Goal: Task Accomplishment & Management: Use online tool/utility

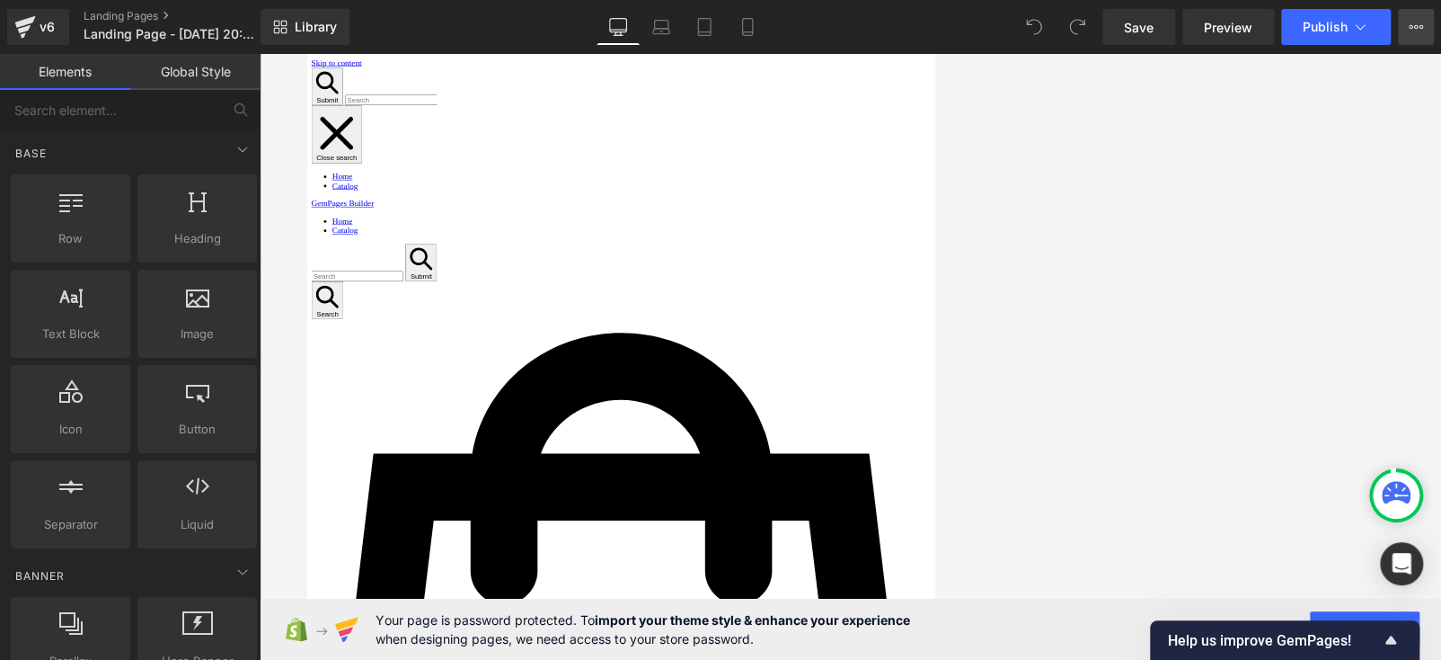
click at [860, 26] on icon at bounding box center [1416, 27] width 14 height 14
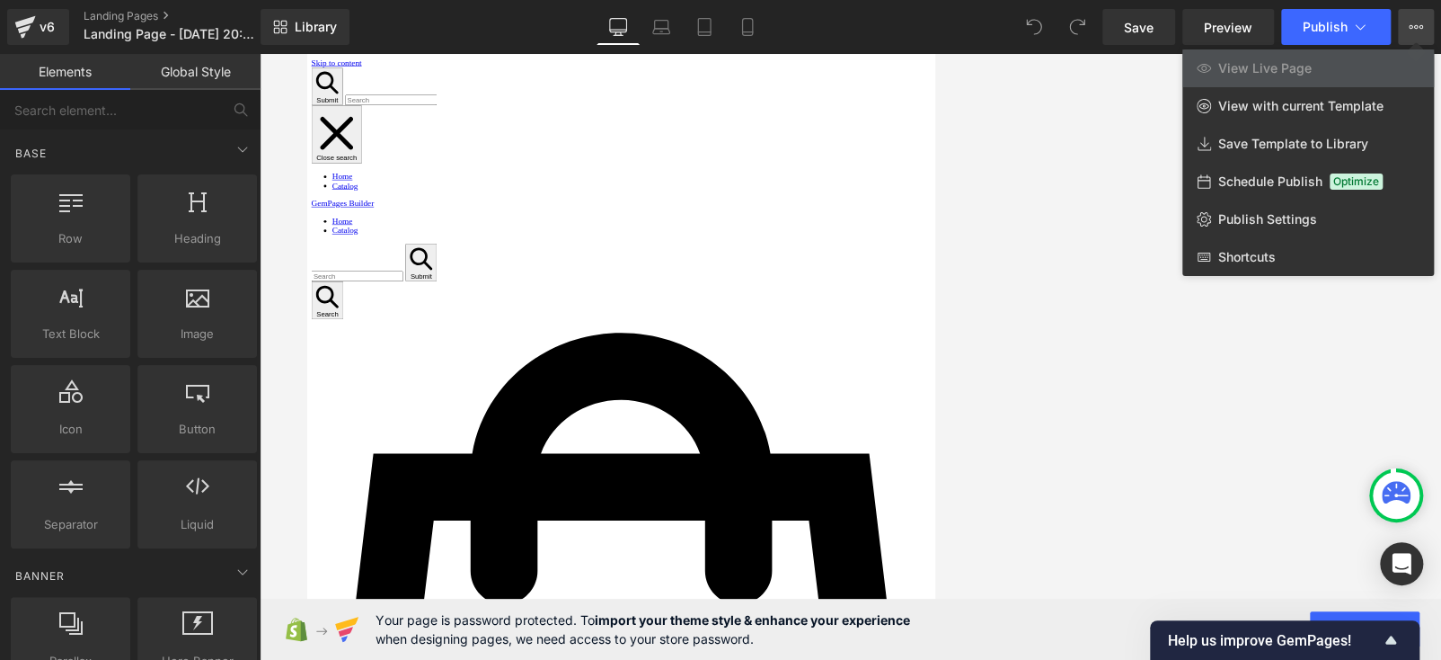
click at [860, 14] on div "Library Desktop Desktop Laptop Tablet Mobile Save Preview Publish Scheduled Vie…" at bounding box center [851, 27] width 1181 height 36
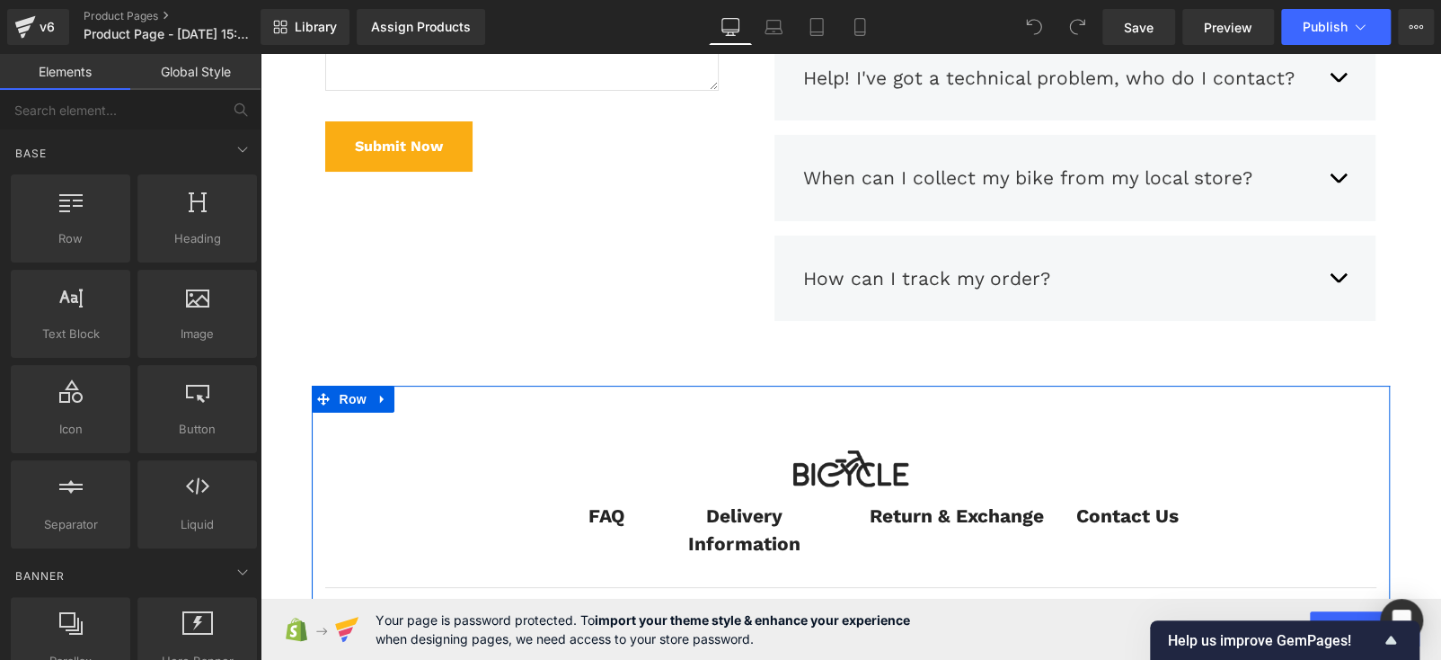
scroll to position [7554, 0]
